Goal: Check status: Check status

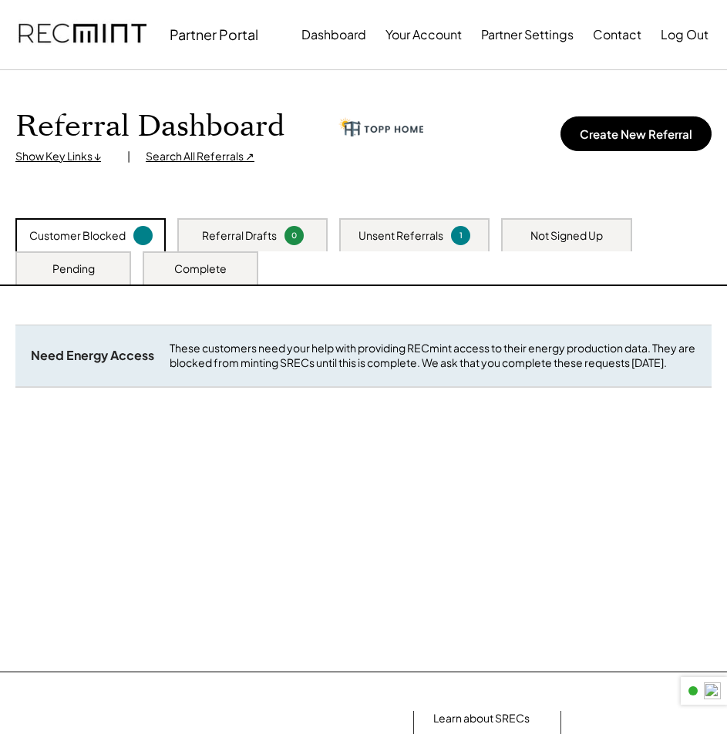
click at [460, 234] on div "1" at bounding box center [460, 236] width 15 height 12
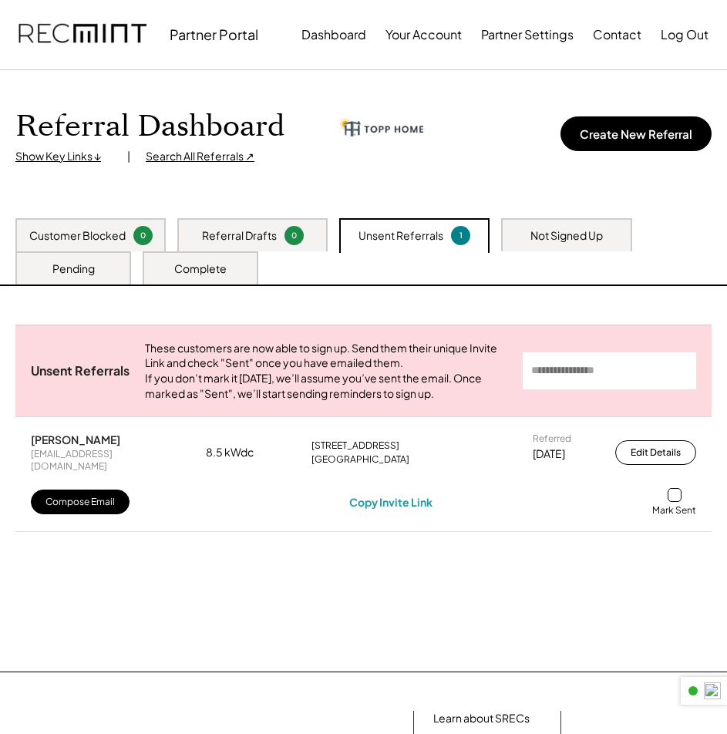
click at [673, 502] on div at bounding box center [674, 495] width 14 height 14
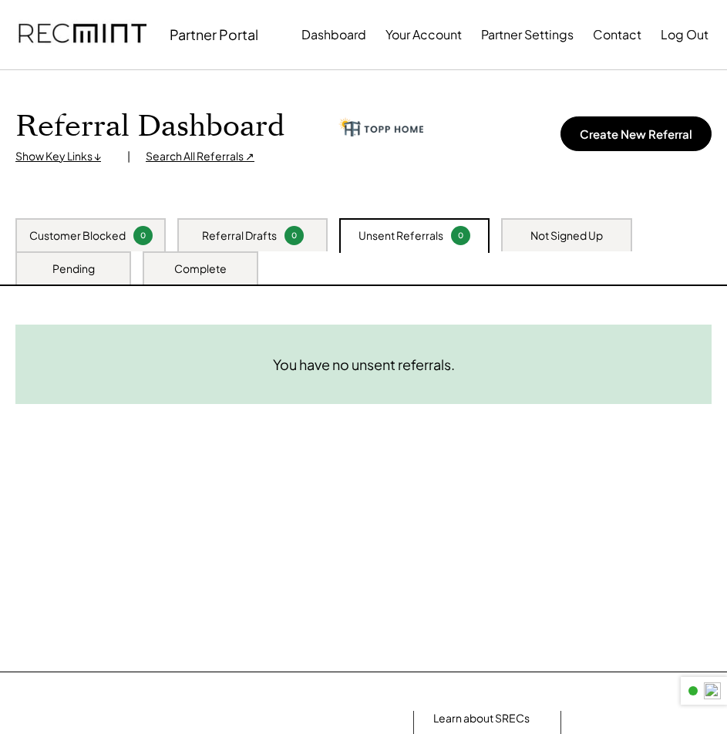
drag, startPoint x: 602, startPoint y: 230, endPoint x: 534, endPoint y: 295, distance: 94.3
click at [600, 230] on div "Not Signed Up" at bounding box center [566, 235] width 72 height 15
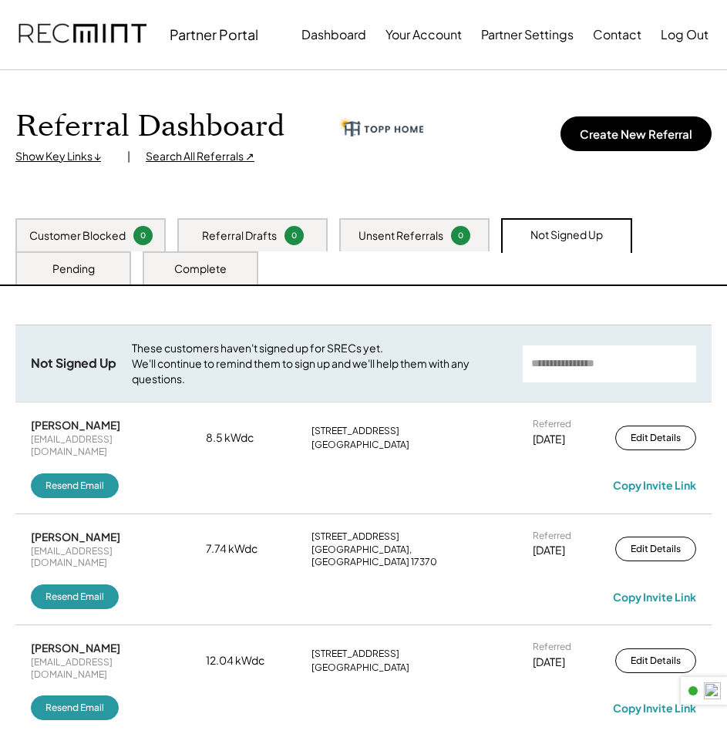
click at [97, 272] on div "Pending" at bounding box center [73, 267] width 116 height 33
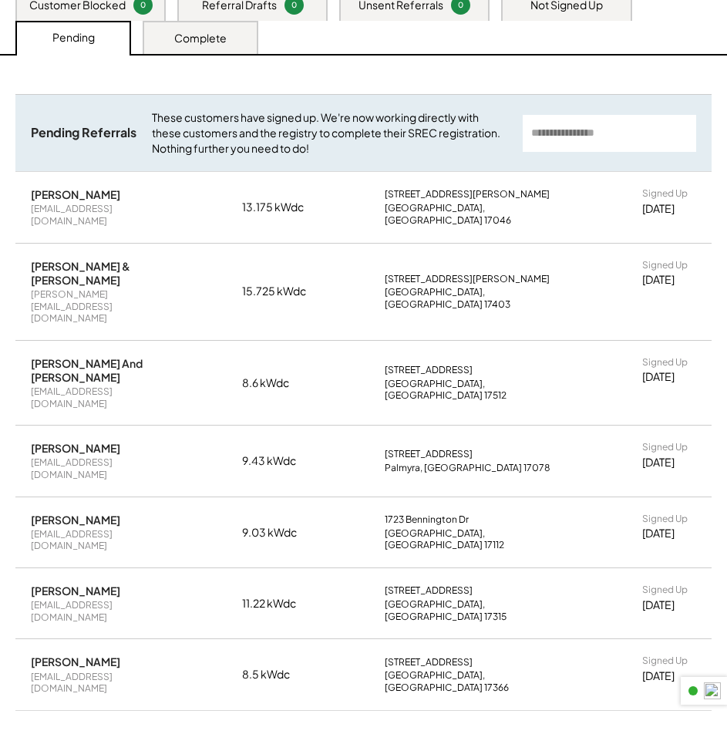
scroll to position [231, 0]
click at [205, 39] on div "Complete" at bounding box center [200, 37] width 52 height 15
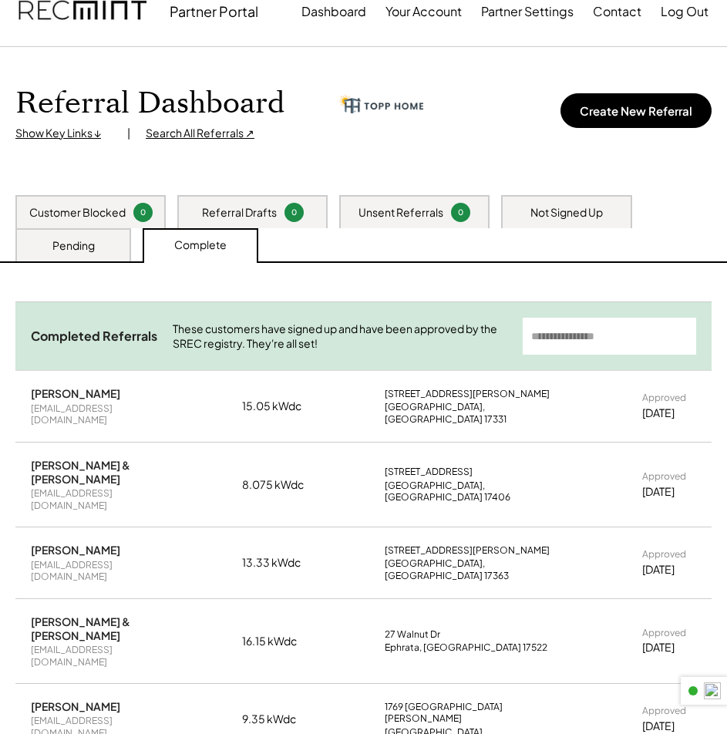
scroll to position [0, 0]
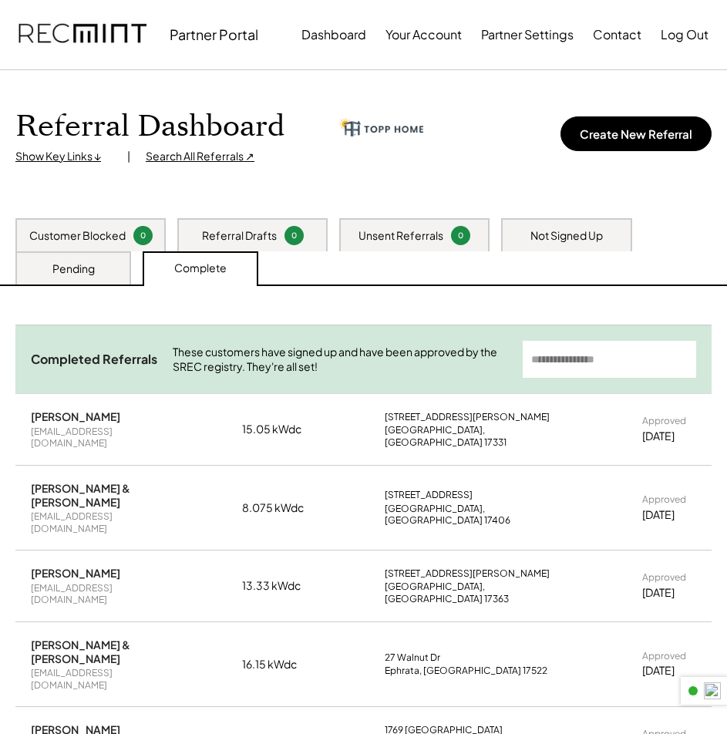
click at [69, 261] on div "Pending" at bounding box center [73, 268] width 42 height 15
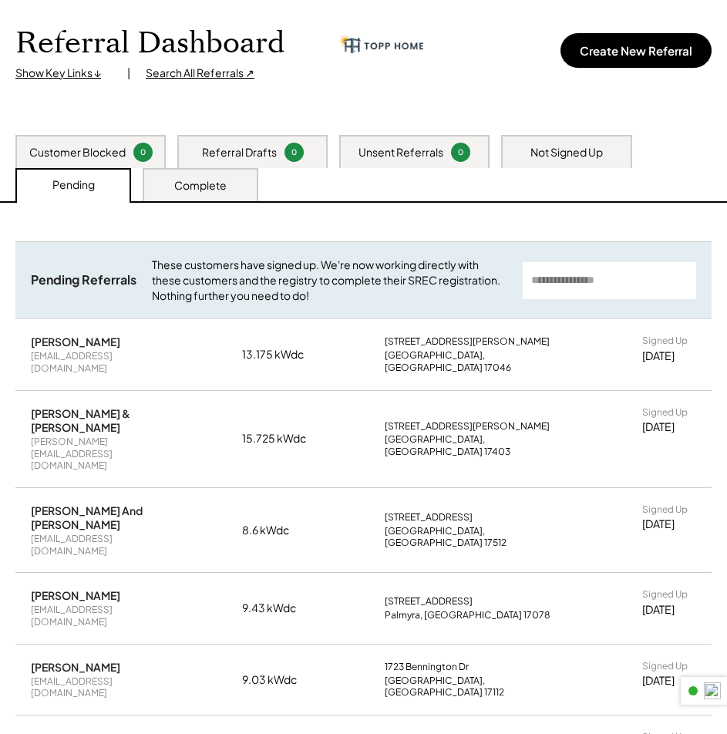
scroll to position [77, 0]
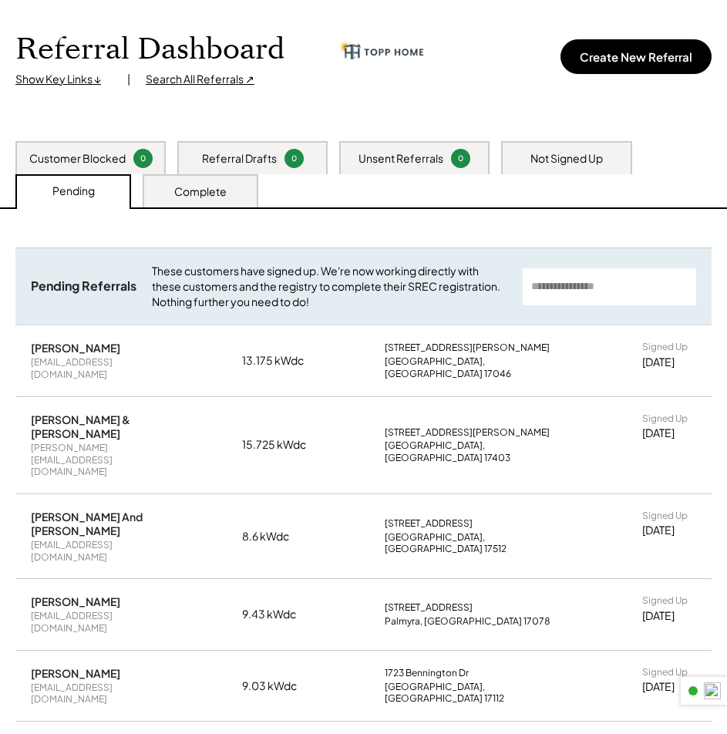
click at [507, 148] on div "Not Signed Up" at bounding box center [566, 157] width 131 height 33
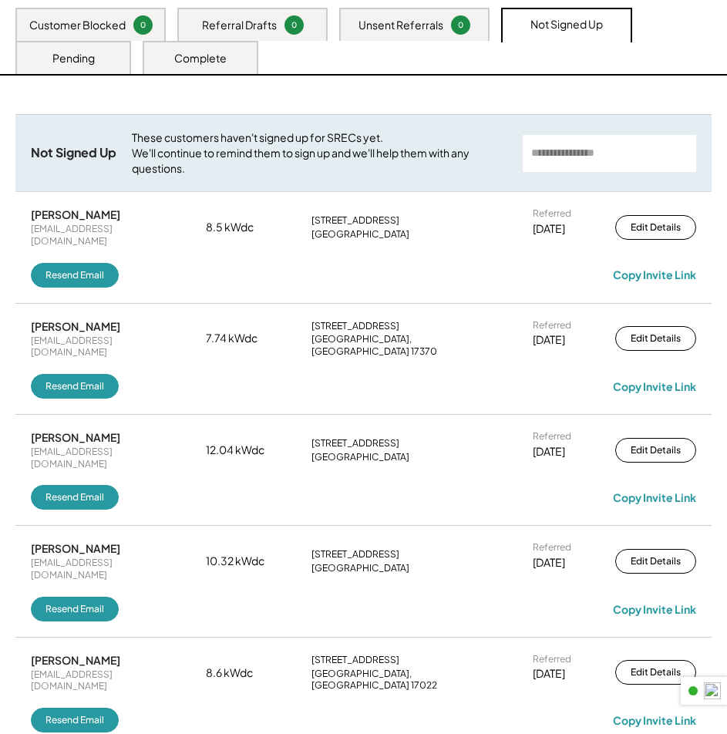
scroll to position [0, 0]
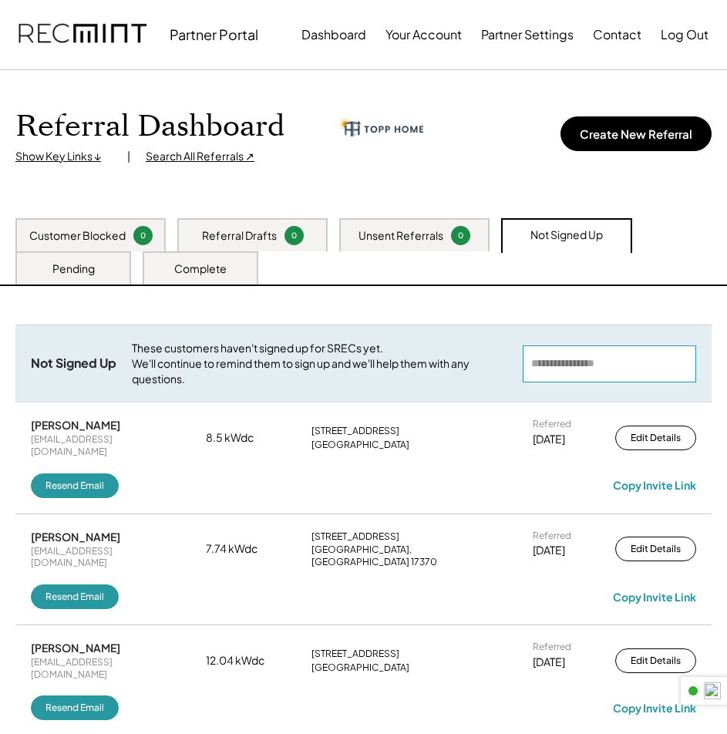
click at [582, 372] on input "input" at bounding box center [609, 363] width 173 height 37
click at [225, 266] on div "Complete" at bounding box center [200, 268] width 52 height 15
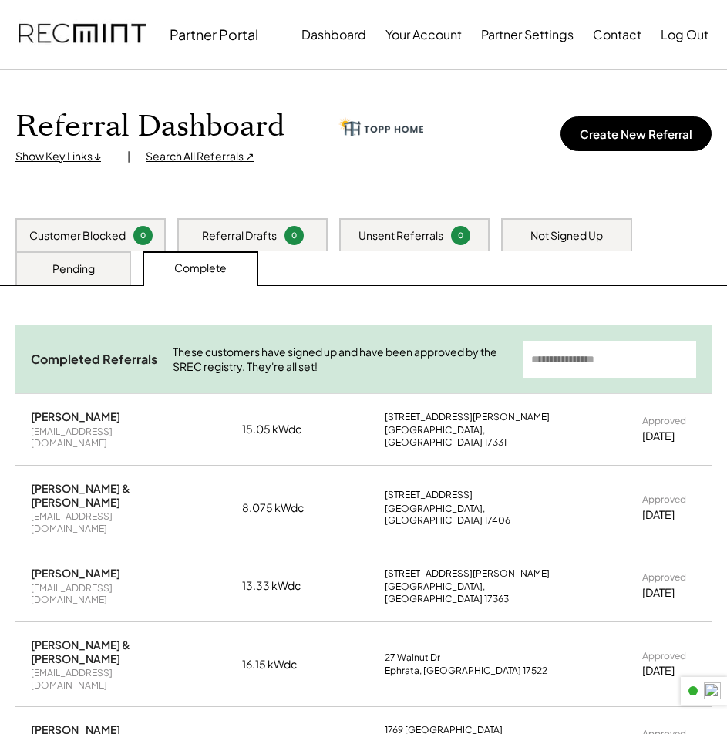
click at [581, 363] on input "input" at bounding box center [609, 359] width 173 height 37
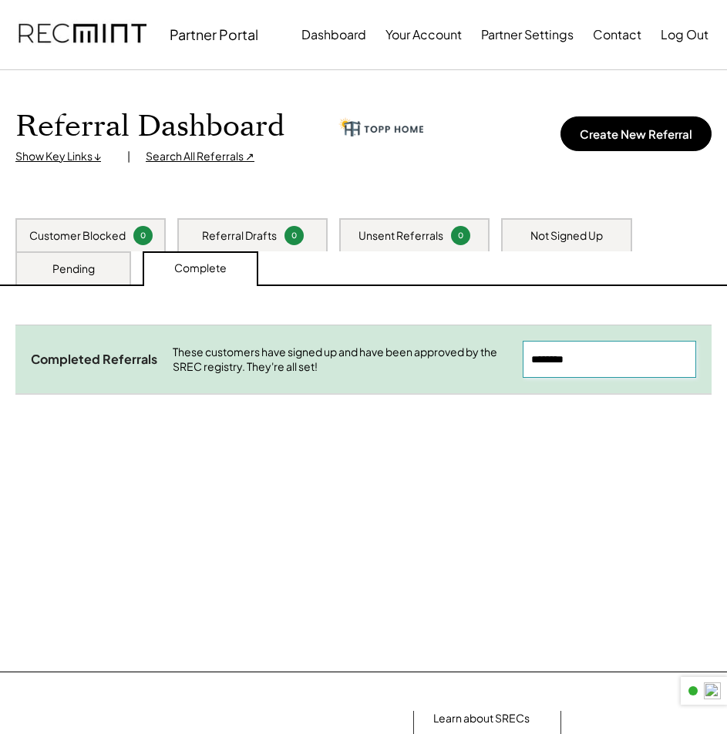
type input "********"
